Goal: Ask a question

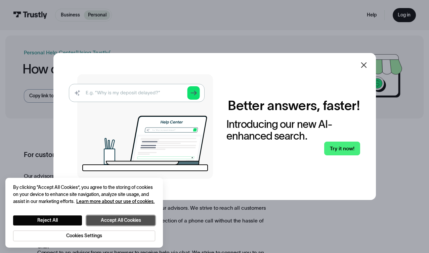
click at [109, 219] on button "Accept All Cookies" at bounding box center [120, 221] width 69 height 10
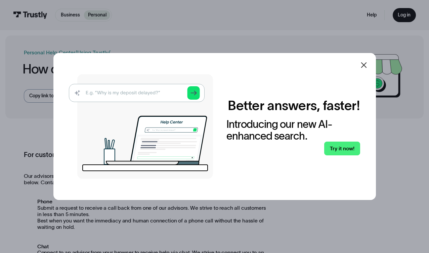
click at [108, 93] on img at bounding box center [141, 126] width 144 height 105
click at [196, 93] on img at bounding box center [141, 126] width 144 height 105
click at [368, 64] on div at bounding box center [364, 65] width 16 height 16
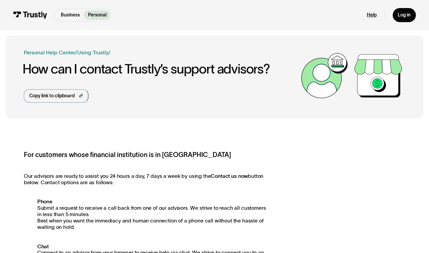
click at [368, 14] on link "Help" at bounding box center [372, 15] width 10 height 6
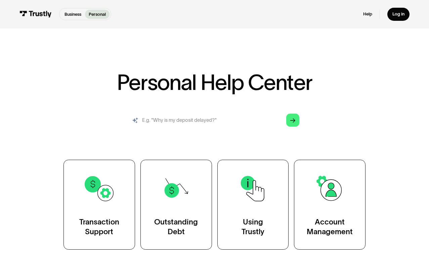
click at [189, 118] on input "search" at bounding box center [214, 120] width 179 height 20
type input "why isn't an account showing up?"
click at [295, 123] on div "Arrow Right" at bounding box center [292, 120] width 5 height 5
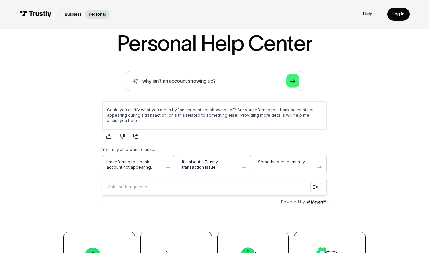
scroll to position [42, 0]
